Goal: Task Accomplishment & Management: Use online tool/utility

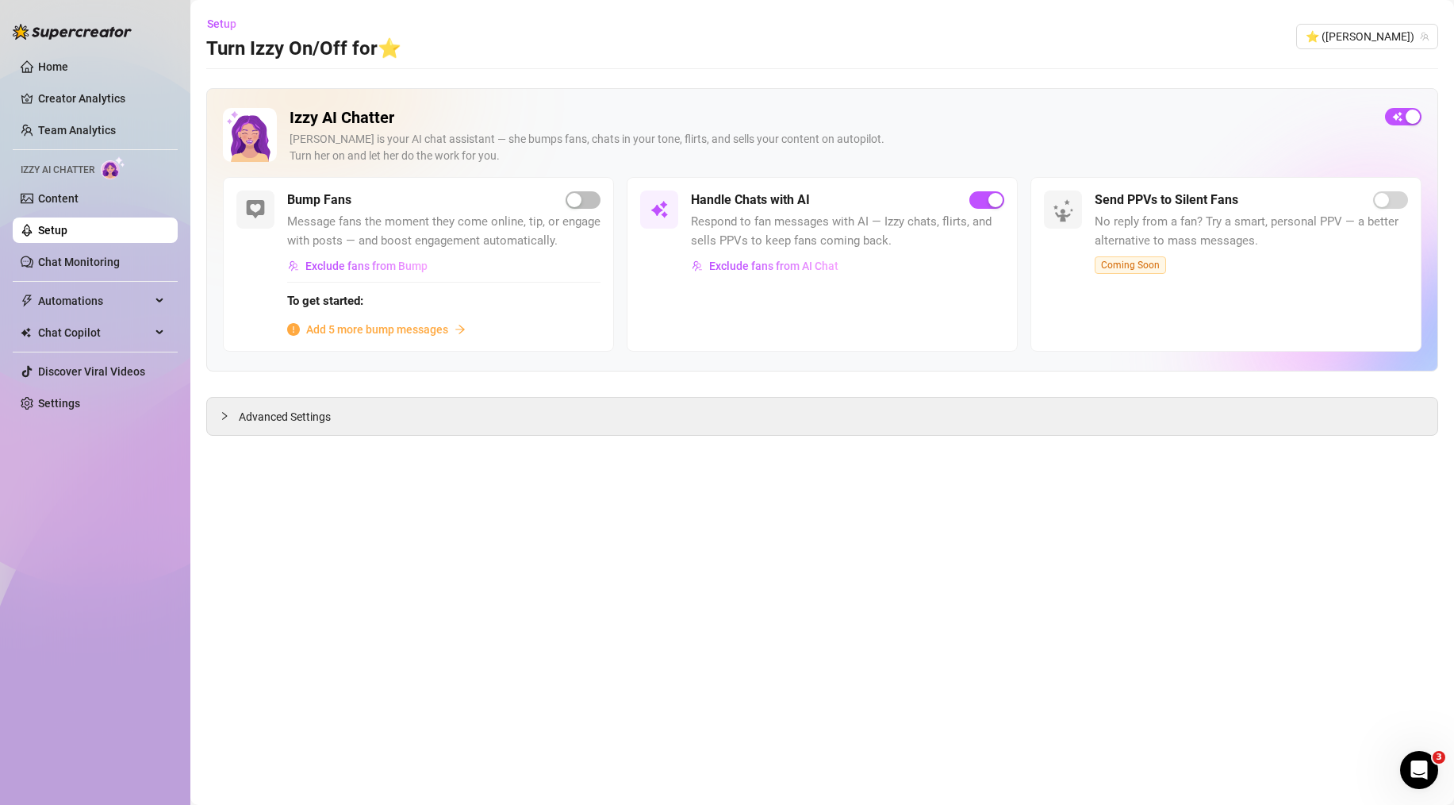
click at [84, 276] on ul "Home Creator Analytics Team Analytics Izzy AI Chatter Content Setup Chat Monito…" at bounding box center [95, 235] width 165 height 375
click at [89, 255] on link "Chat Monitoring" at bounding box center [79, 261] width 82 height 13
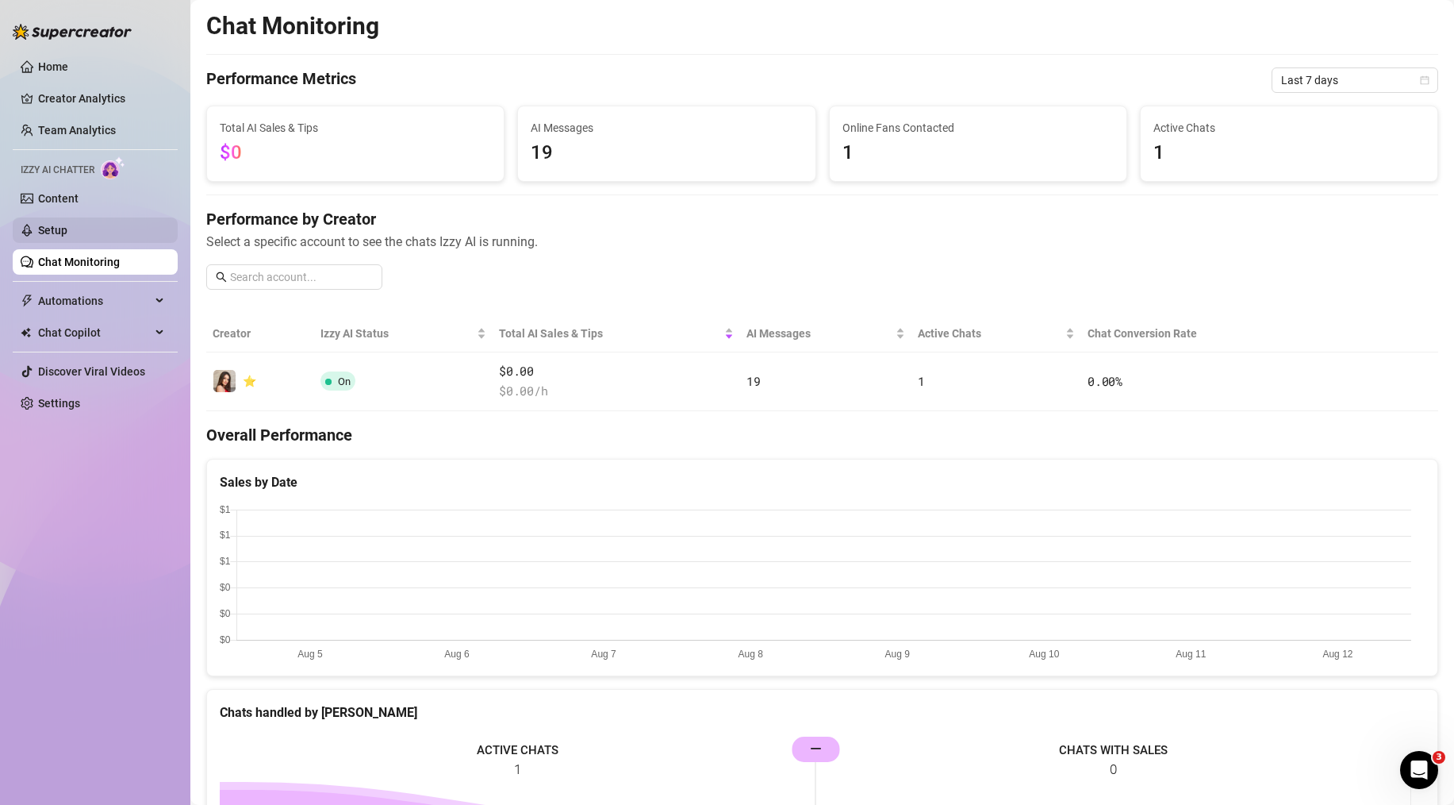
click at [67, 232] on link "Setup" at bounding box center [52, 230] width 29 height 13
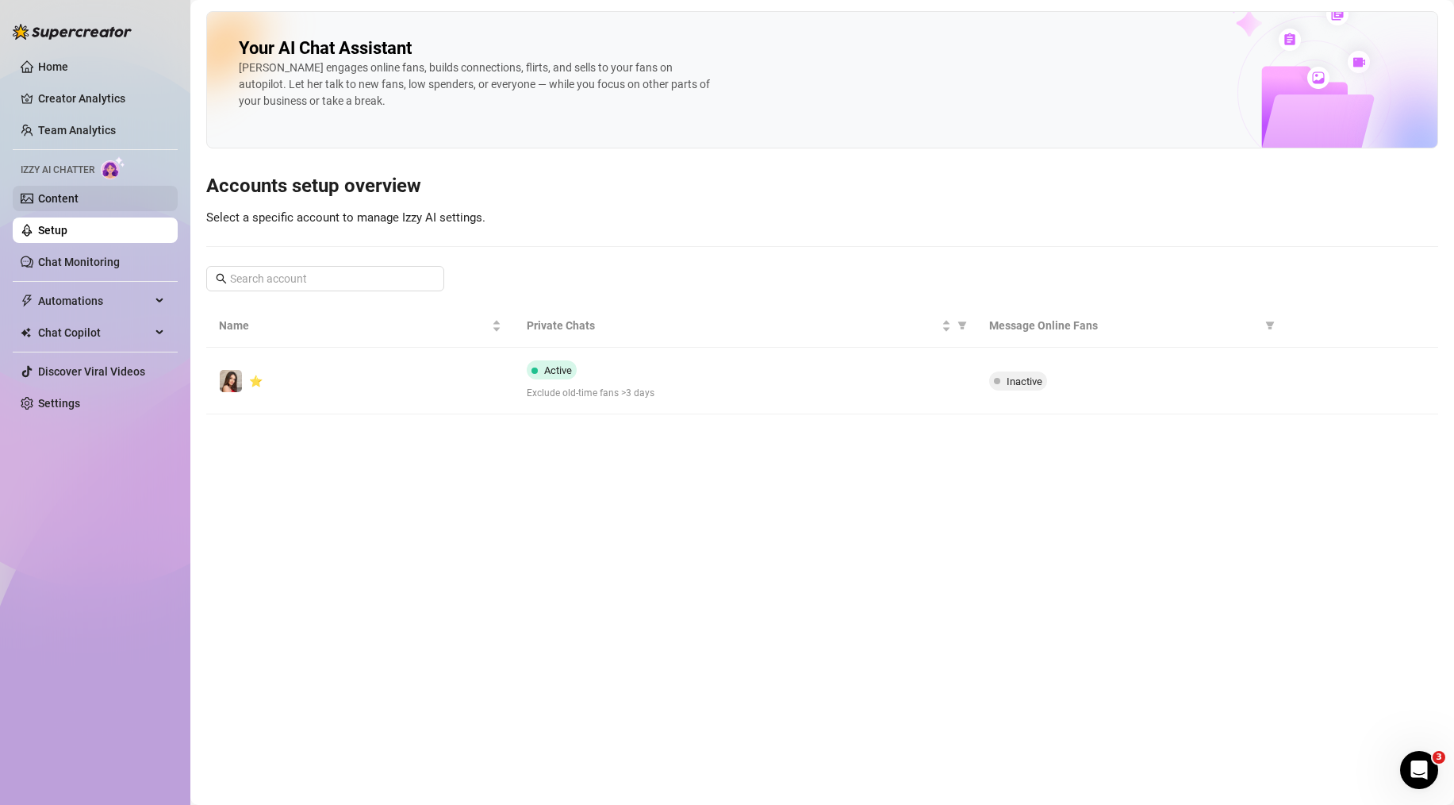
click at [79, 197] on link "Content" at bounding box center [58, 198] width 40 height 13
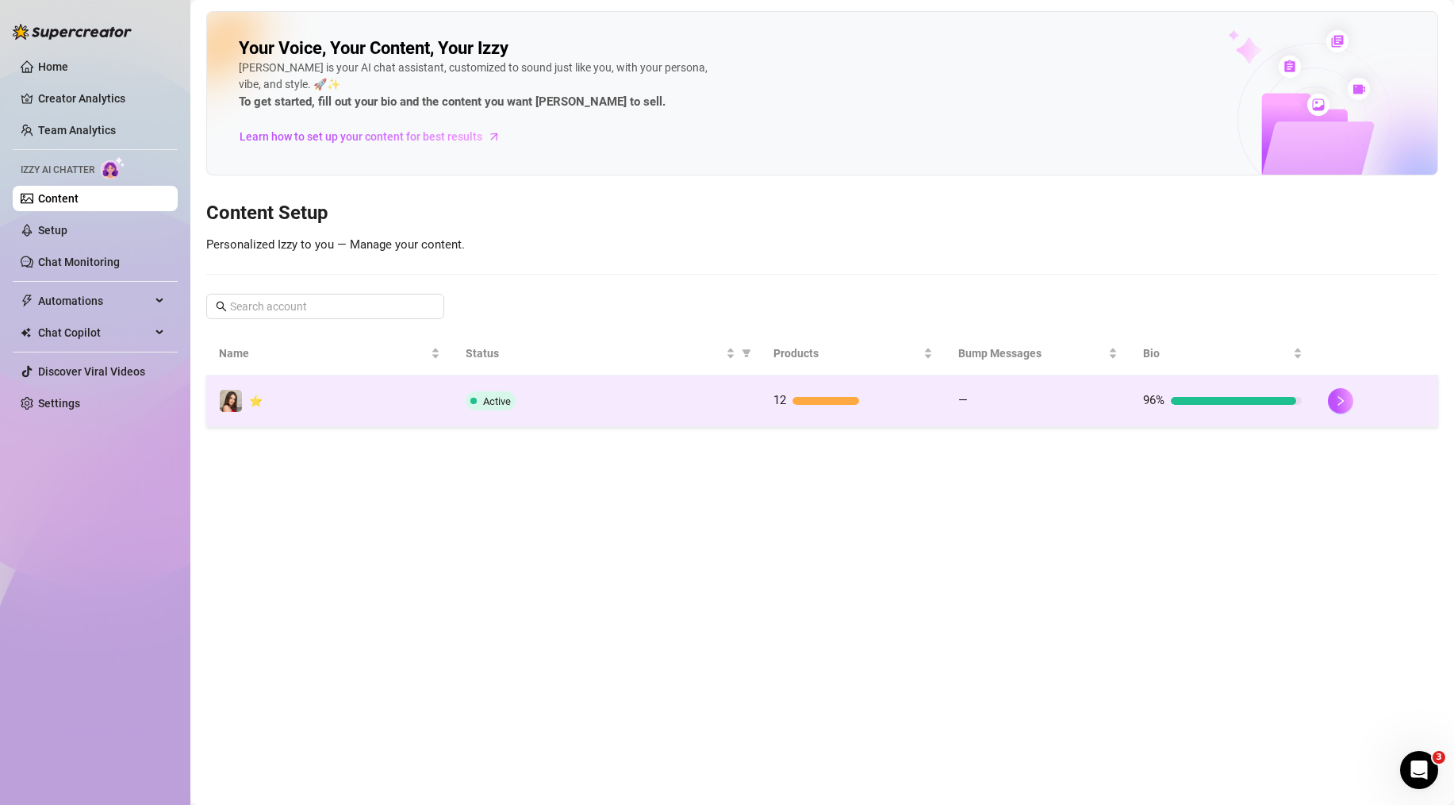
click at [655, 410] on td "Active" at bounding box center [607, 401] width 308 height 52
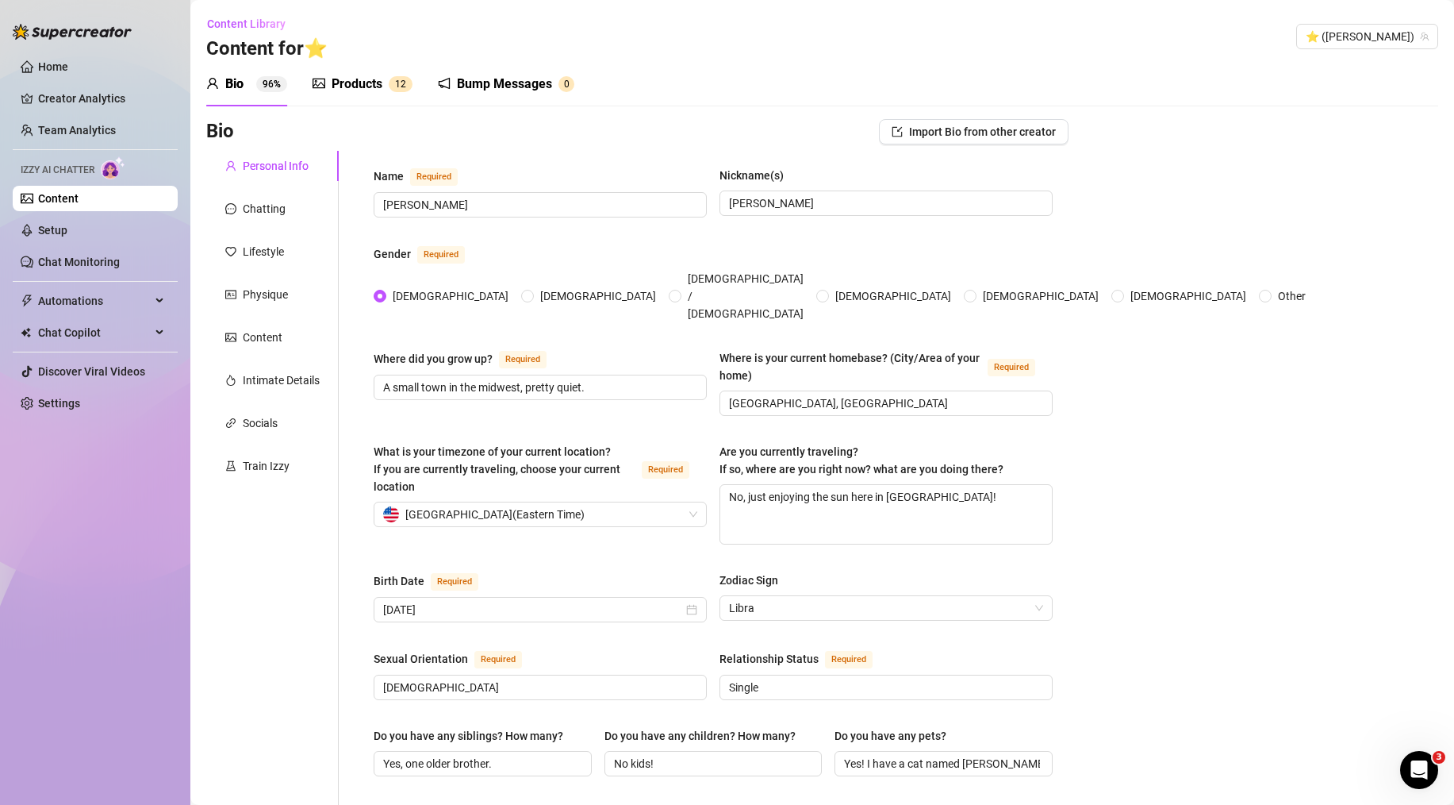
click at [369, 73] on div "Products 1 2" at bounding box center [363, 84] width 100 height 44
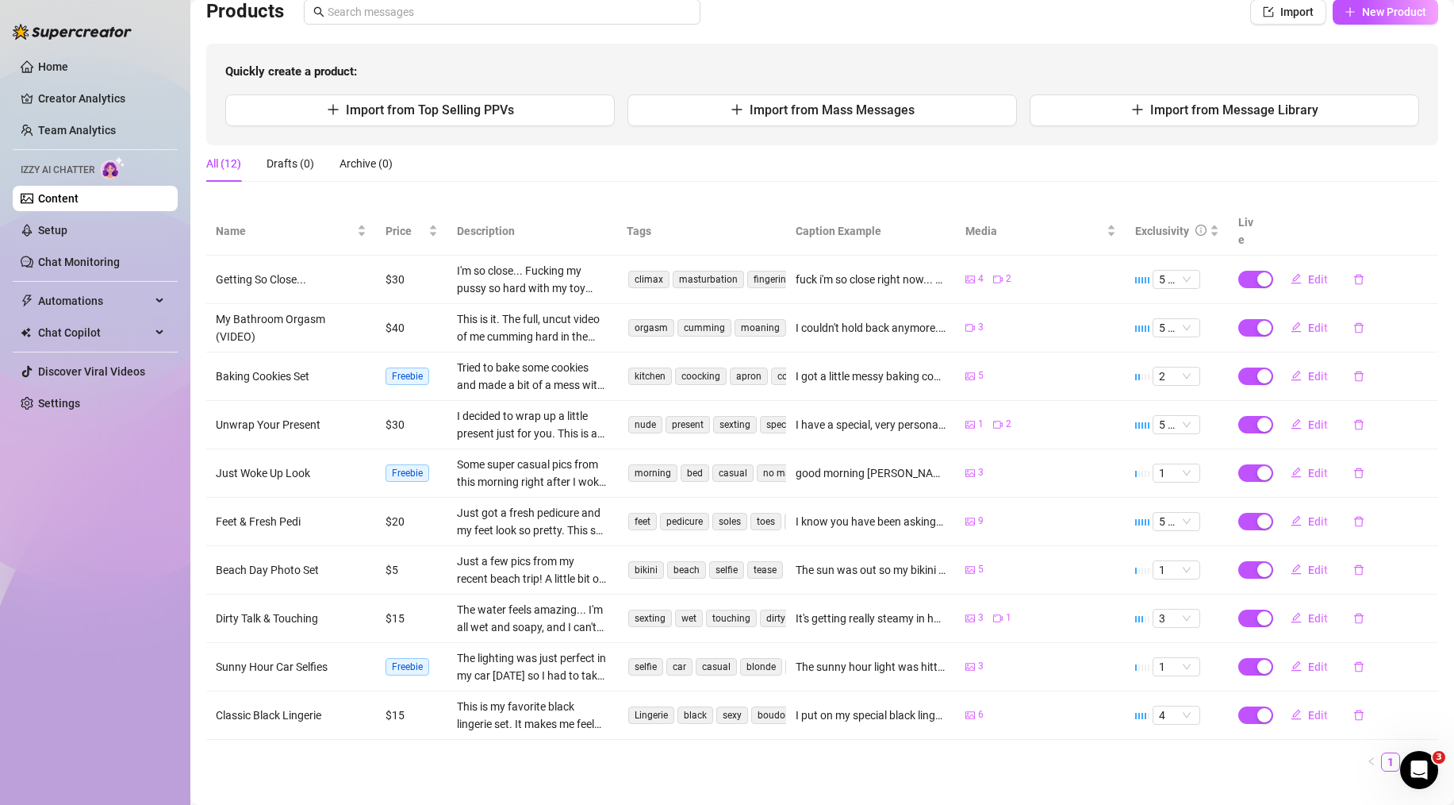
scroll to position [129, 0]
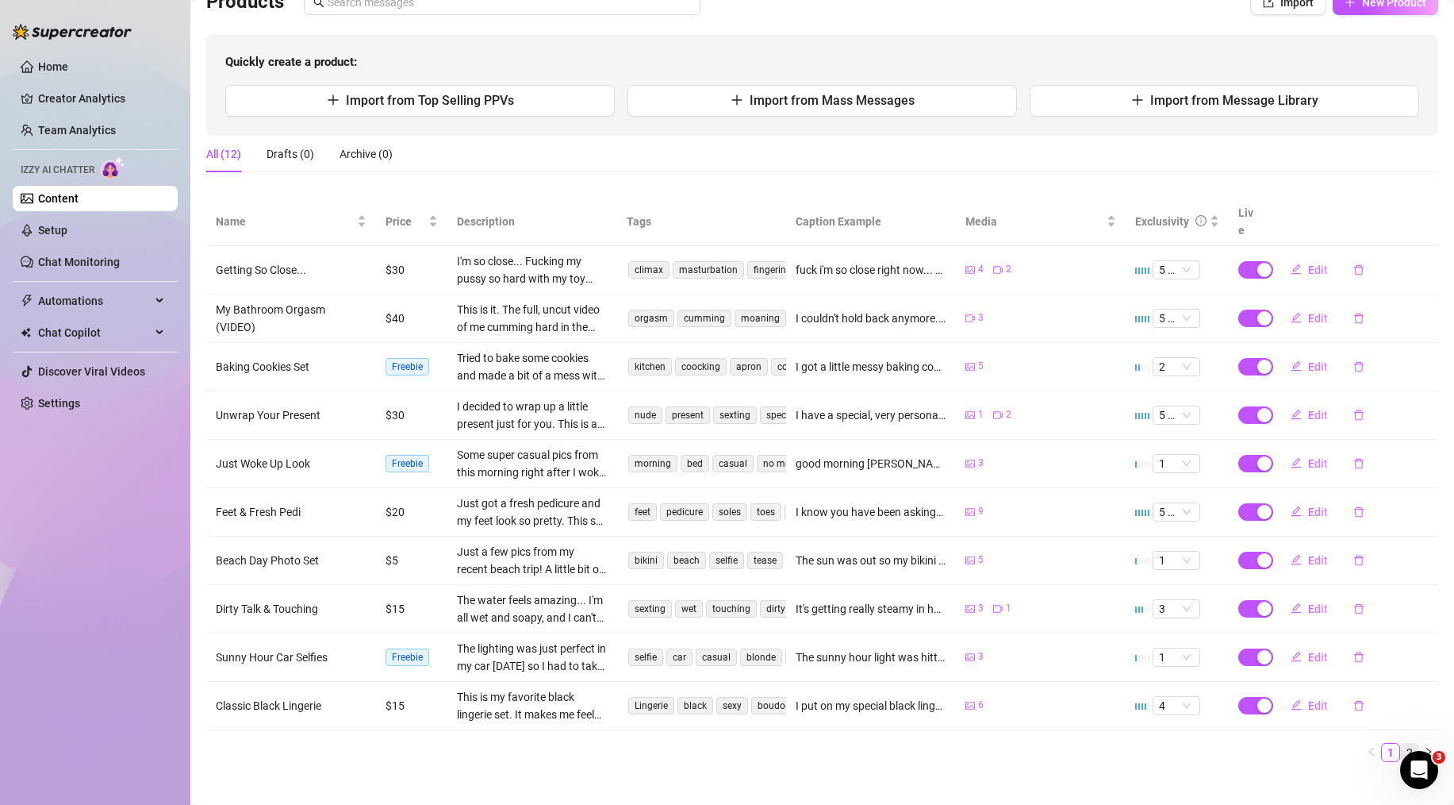
click at [1401, 743] on link "2" at bounding box center [1409, 751] width 17 height 17
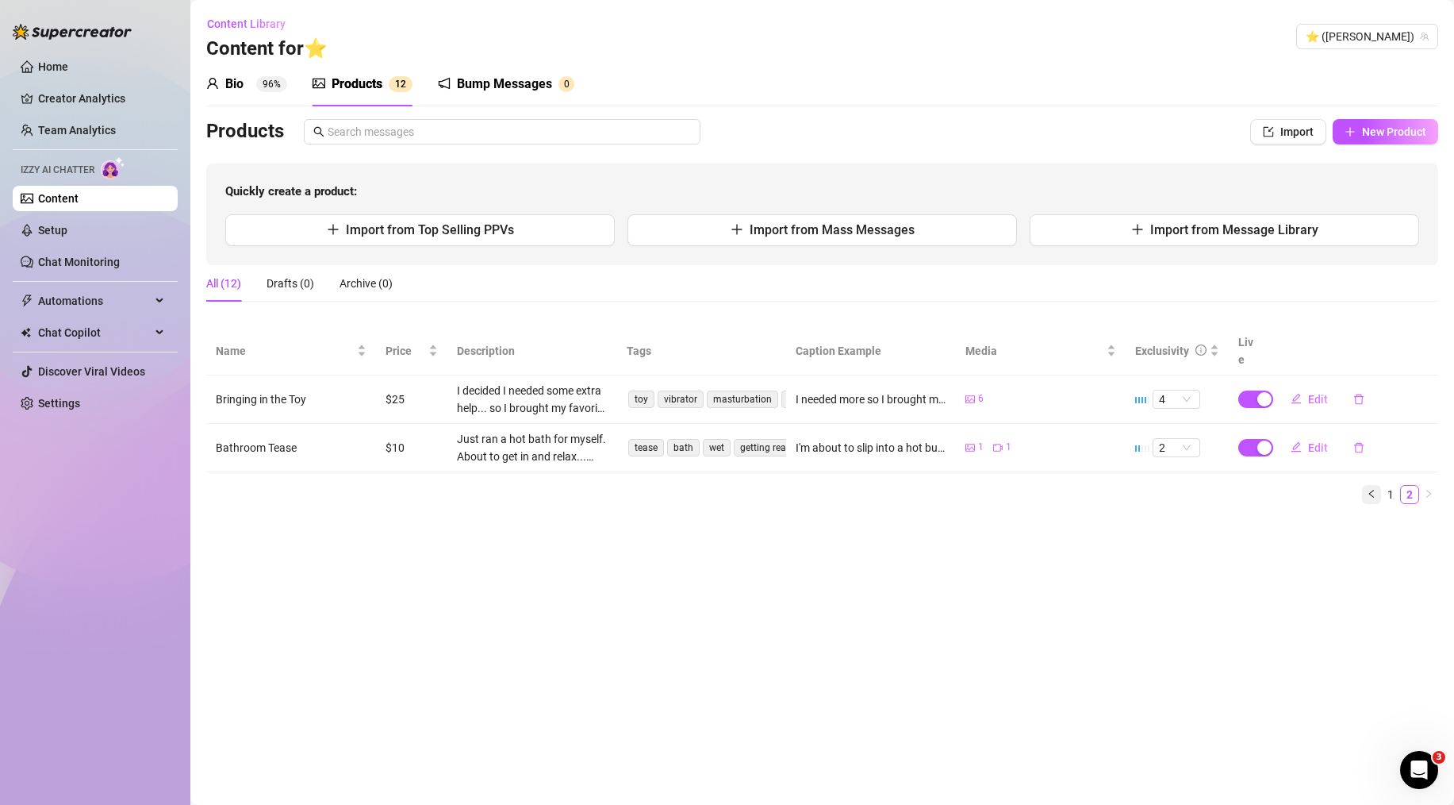
click at [1375, 489] on icon "left" at bounding box center [1372, 494] width 10 height 10
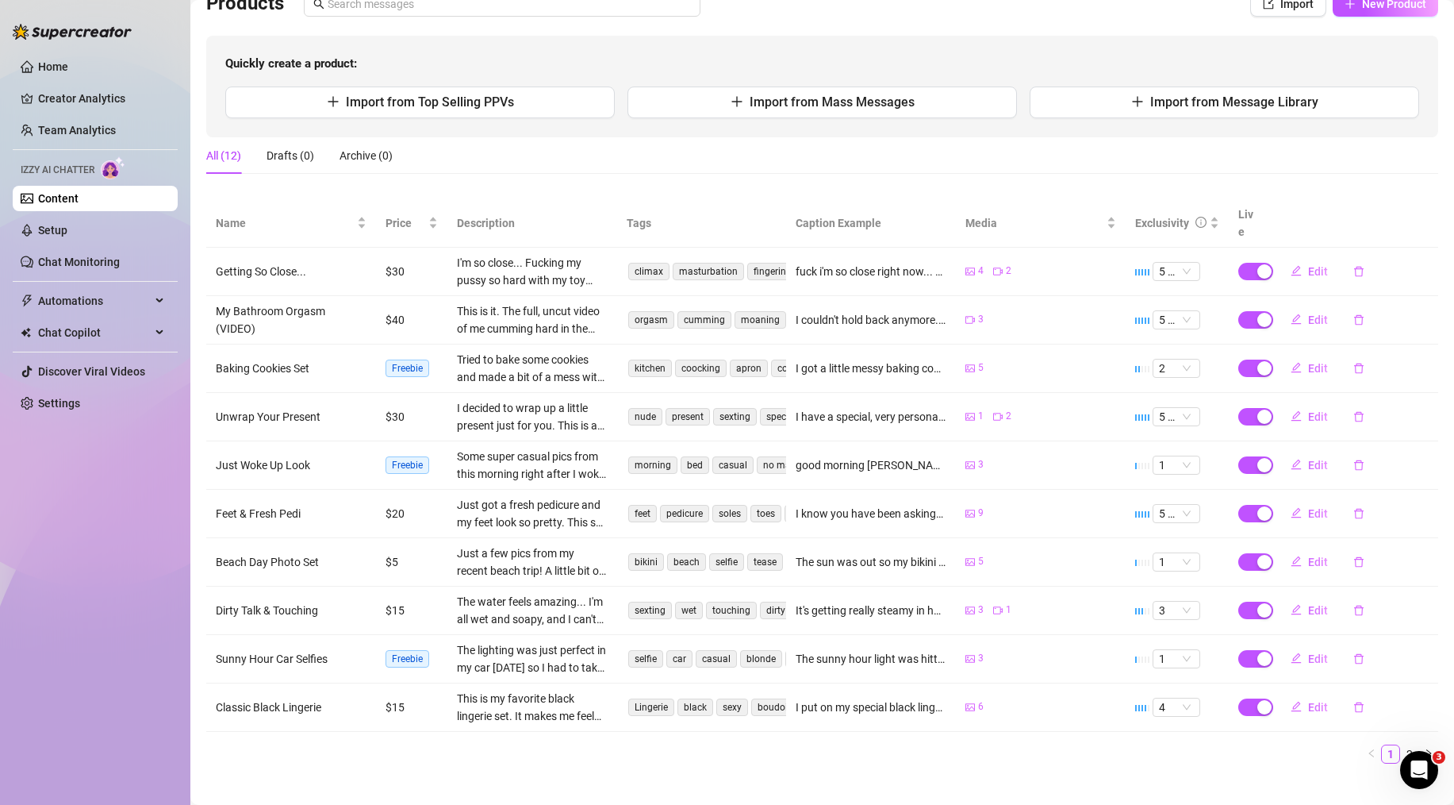
scroll to position [129, 0]
